Goal: Task Accomplishment & Management: Use online tool/utility

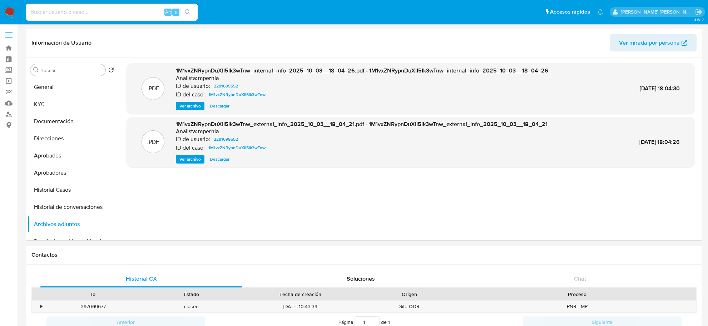
select select "10"
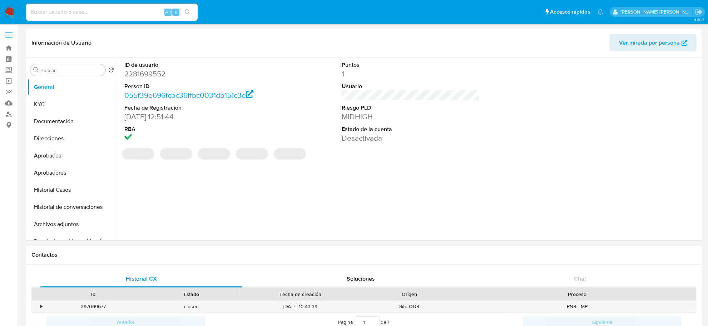
select select "10"
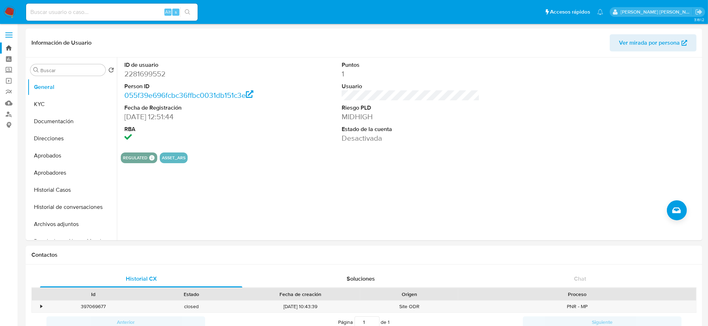
click at [5, 47] on link "Bandeja" at bounding box center [42, 48] width 85 height 11
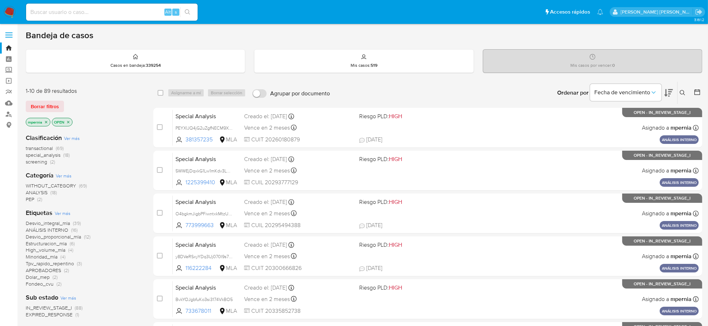
click at [43, 147] on span "transactional" at bounding box center [39, 148] width 27 height 7
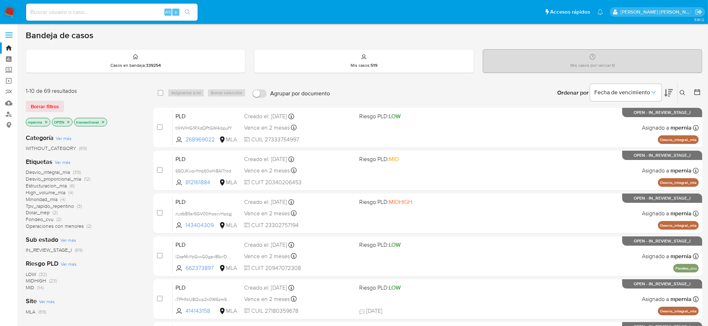
click at [45, 120] on icon "close-filter" at bounding box center [46, 122] width 4 height 4
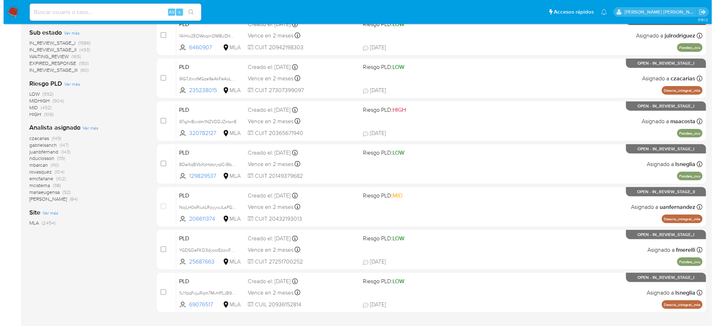
scroll to position [223, 0]
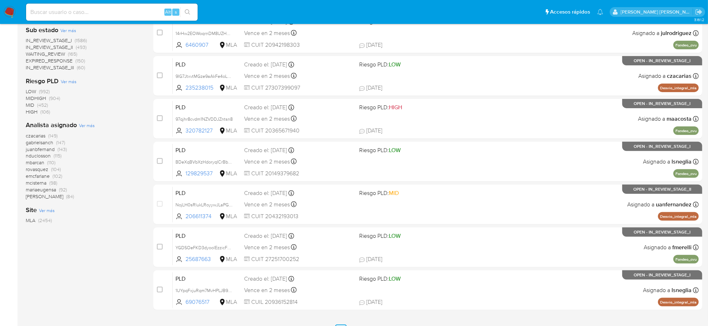
click at [86, 129] on span "Ver más" at bounding box center [87, 125] width 16 height 6
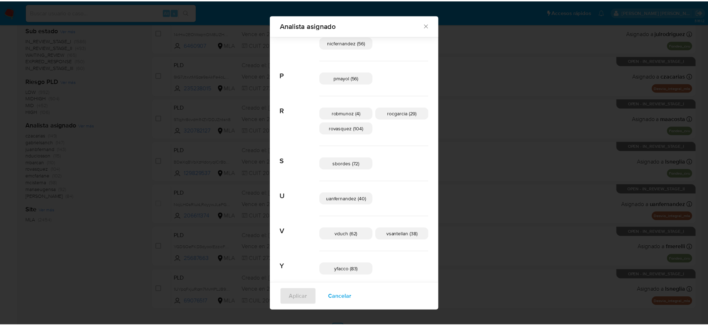
scroll to position [451, 0]
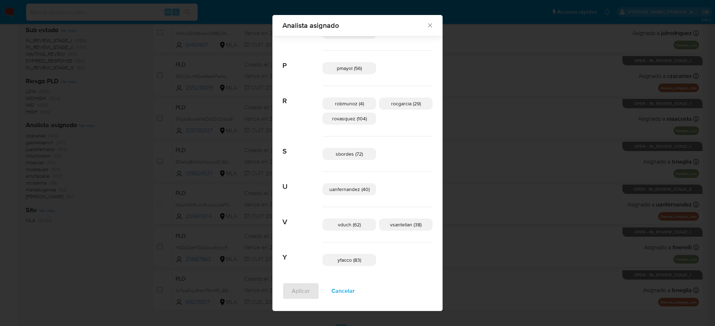
click at [426, 22] on icon "Cerrar" at bounding box center [429, 25] width 7 height 7
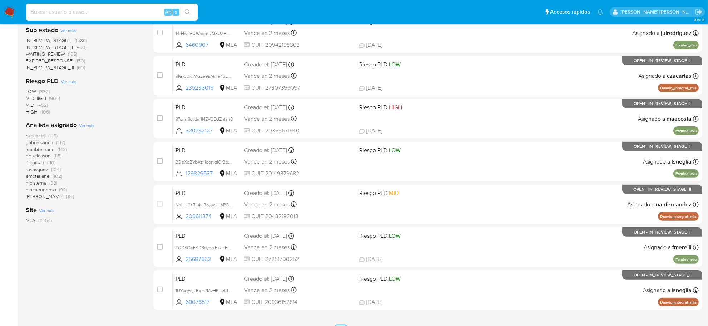
click at [99, 14] on input at bounding box center [112, 12] width 172 height 9
paste input "1077700320"
type input "1077700320"
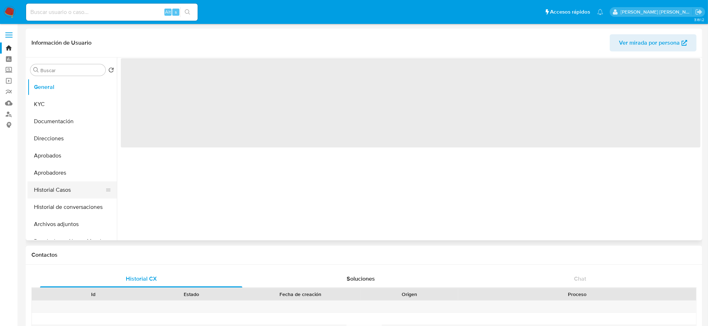
select select "10"
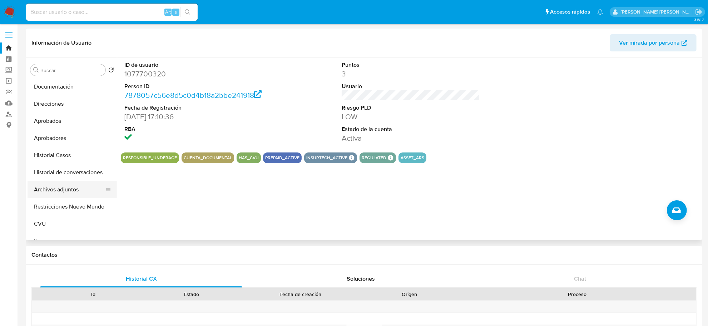
scroll to position [45, 0]
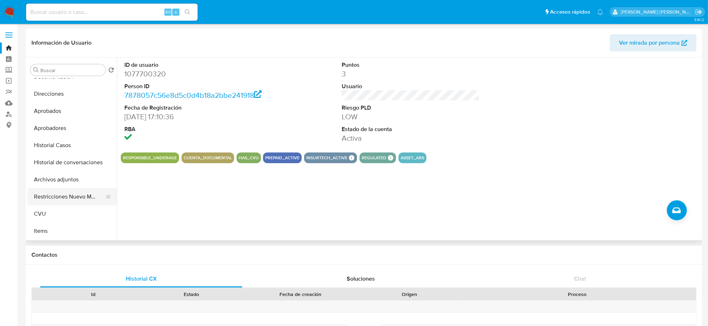
click at [66, 199] on button "Restricciones Nuevo Mundo" at bounding box center [70, 196] width 84 height 17
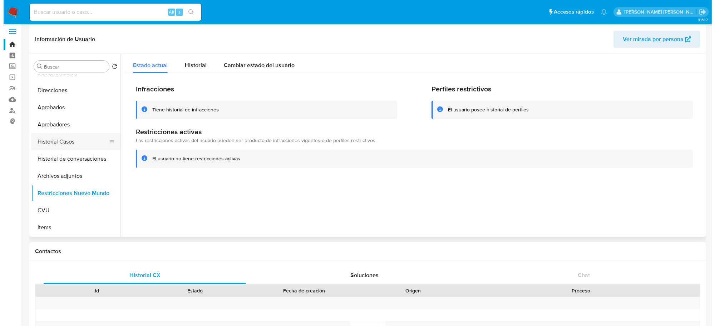
scroll to position [0, 0]
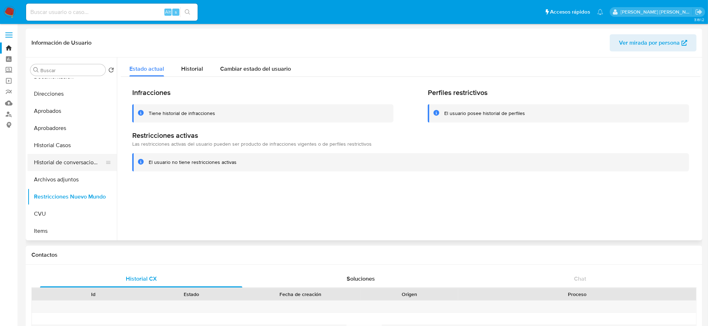
click at [83, 161] on button "Historial de conversaciones" at bounding box center [70, 162] width 84 height 17
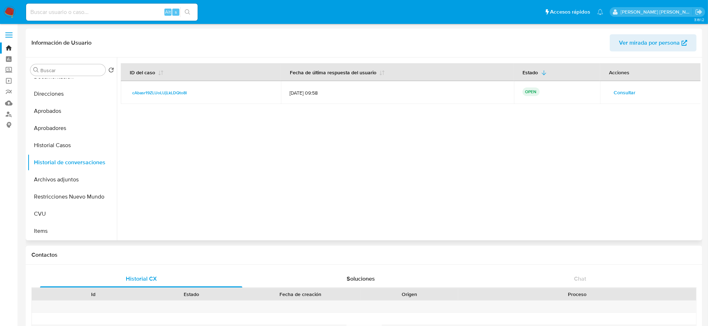
click at [619, 91] on span "Consultar" at bounding box center [625, 93] width 22 height 10
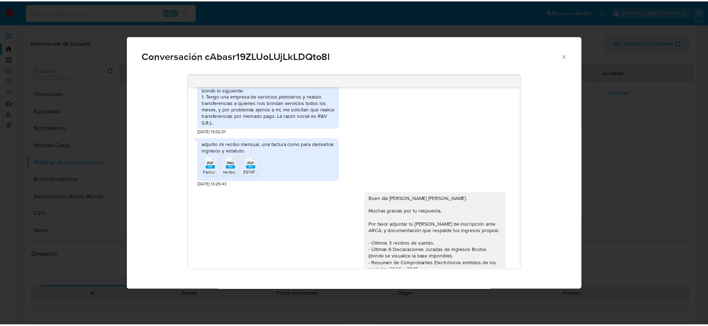
scroll to position [762, 0]
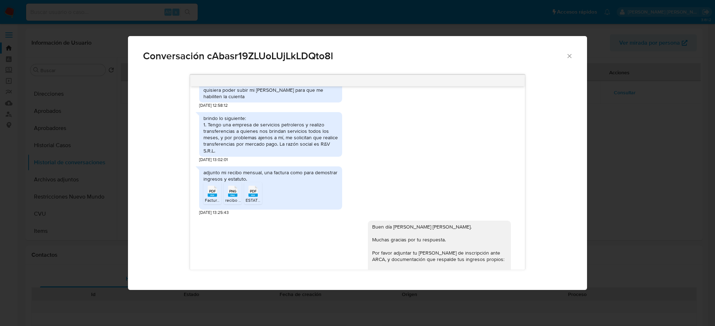
click at [569, 55] on icon "Cerrar" at bounding box center [569, 56] width 7 height 7
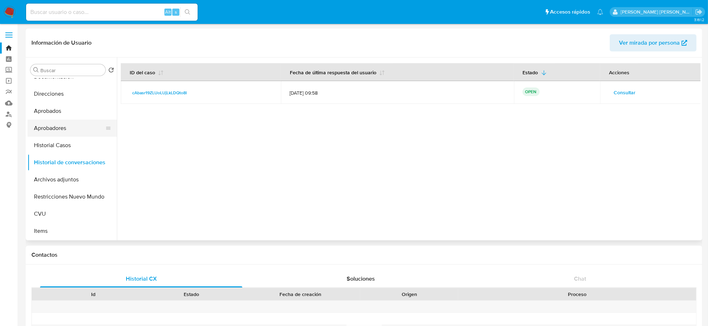
scroll to position [0, 0]
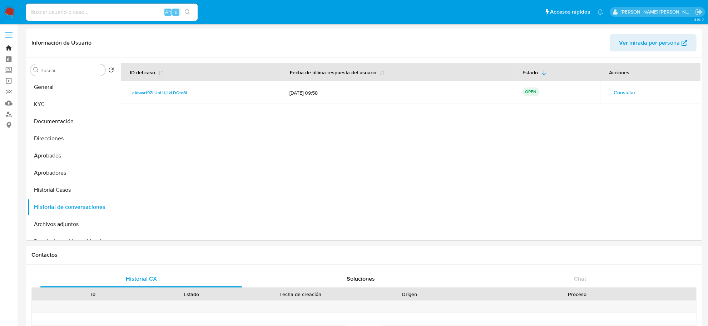
click at [11, 47] on link "Bandeja" at bounding box center [42, 48] width 85 height 11
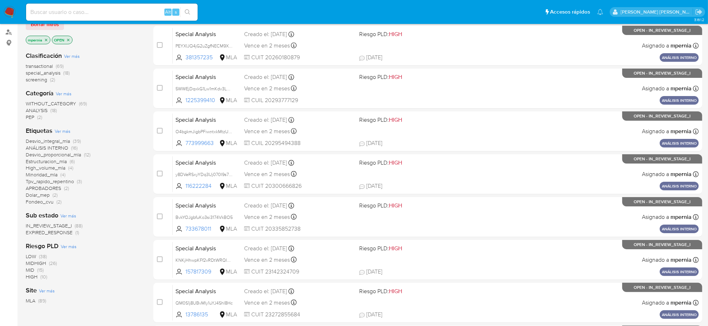
scroll to position [89, 0]
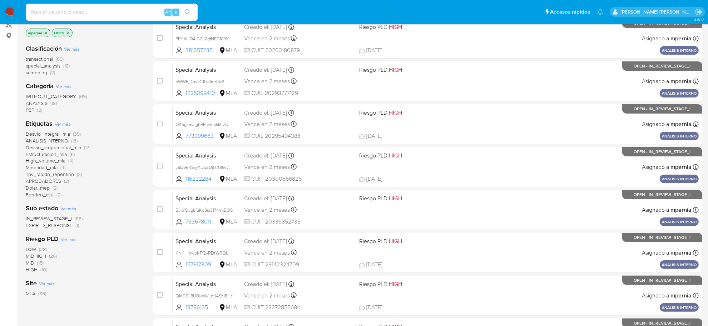
click at [47, 225] on span "EXPIRED_RESPONSE" at bounding box center [49, 225] width 47 height 7
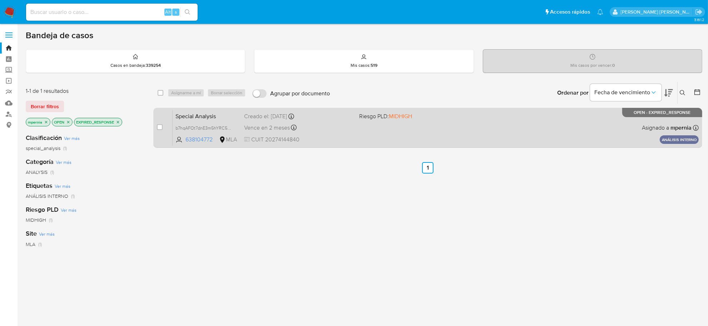
click at [274, 114] on div "Creado el: 04/09/2025 Creado el: 04/09/2025 12:57:14" at bounding box center [298, 117] width 109 height 8
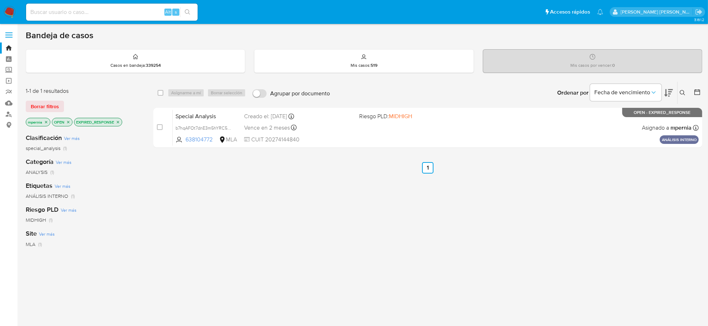
drag, startPoint x: 158, startPoint y: 92, endPoint x: 168, endPoint y: 92, distance: 9.6
click at [159, 92] on input "checkbox" at bounding box center [161, 93] width 6 height 6
checkbox input "true"
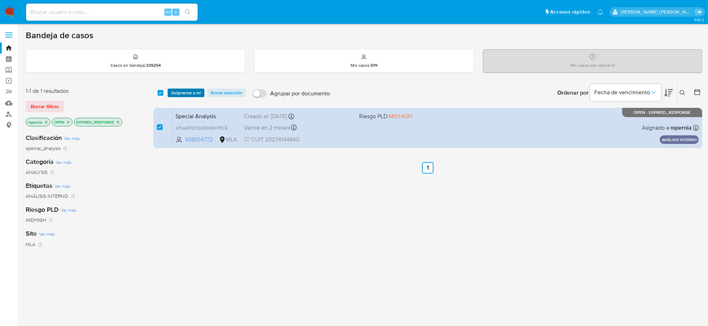
click at [177, 93] on span "Asignarme a mí" at bounding box center [186, 92] width 30 height 7
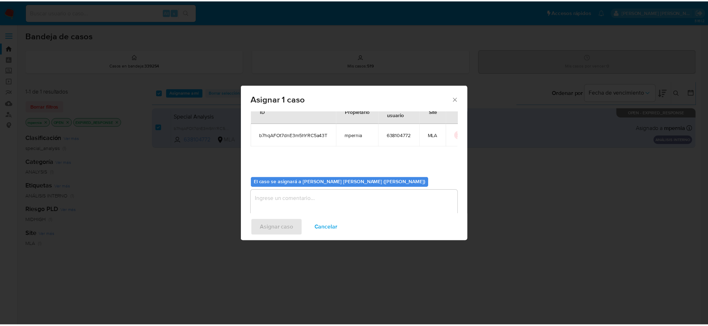
scroll to position [36, 0]
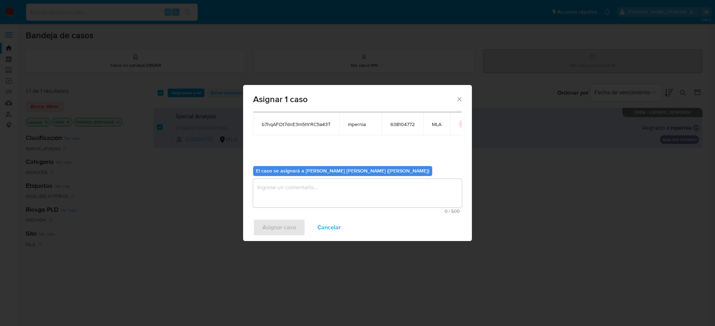
click at [338, 192] on textarea "assign-modal" at bounding box center [357, 193] width 209 height 29
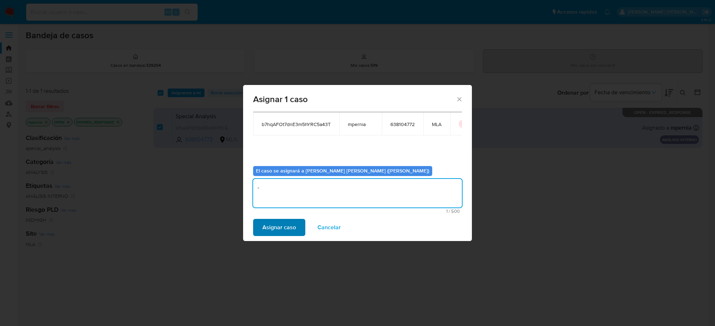
type textarea "-"
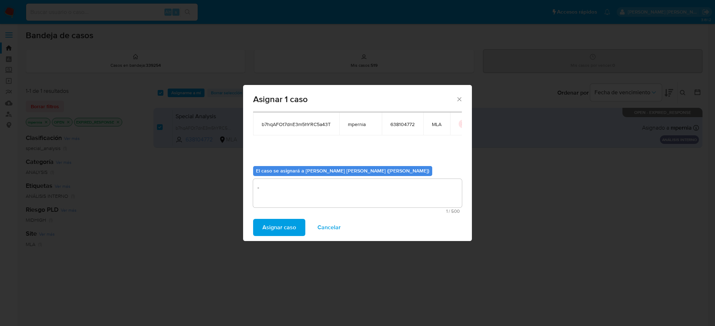
click at [282, 223] on span "Asignar caso" at bounding box center [279, 228] width 34 height 16
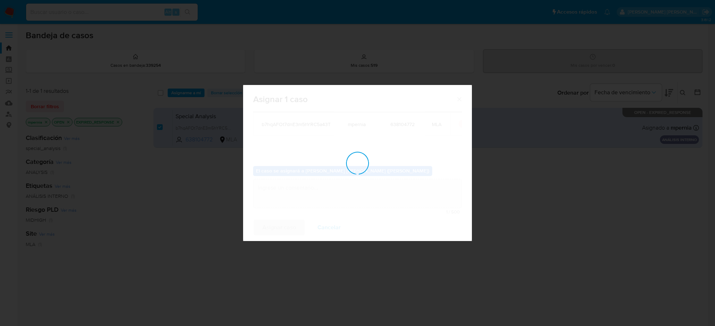
checkbox input "false"
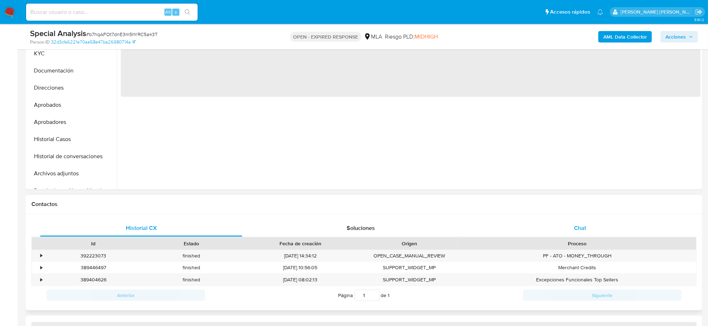
scroll to position [223, 0]
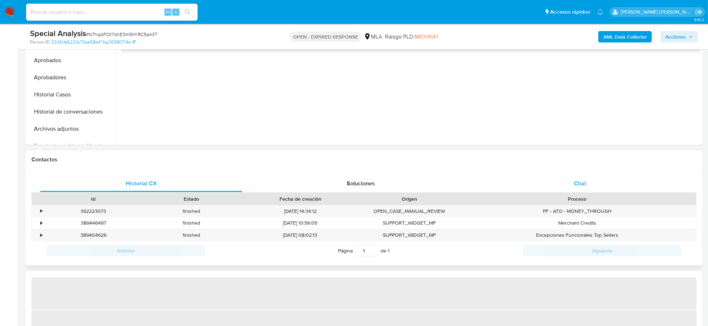
select select "10"
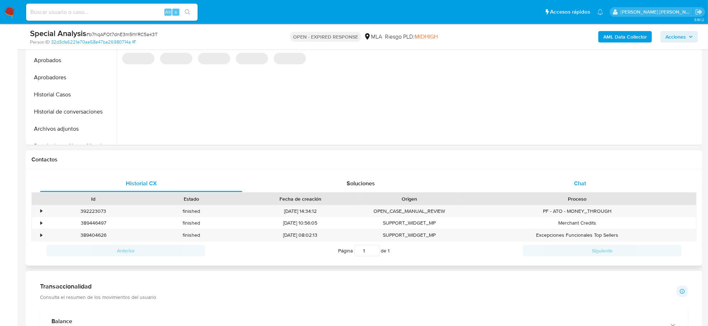
drag, startPoint x: 587, startPoint y: 183, endPoint x: 582, endPoint y: 184, distance: 4.5
click at [587, 183] on div "Chat" at bounding box center [580, 183] width 202 height 17
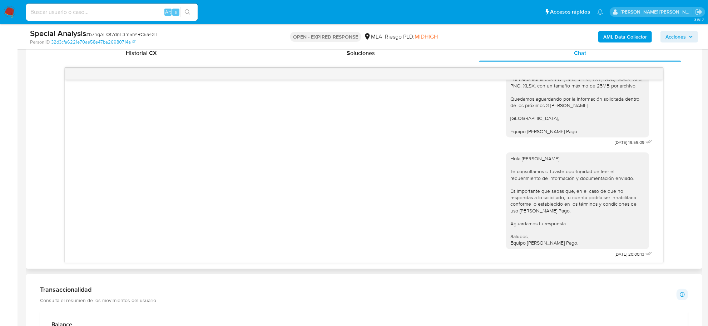
scroll to position [268, 0]
